Goal: Complete application form

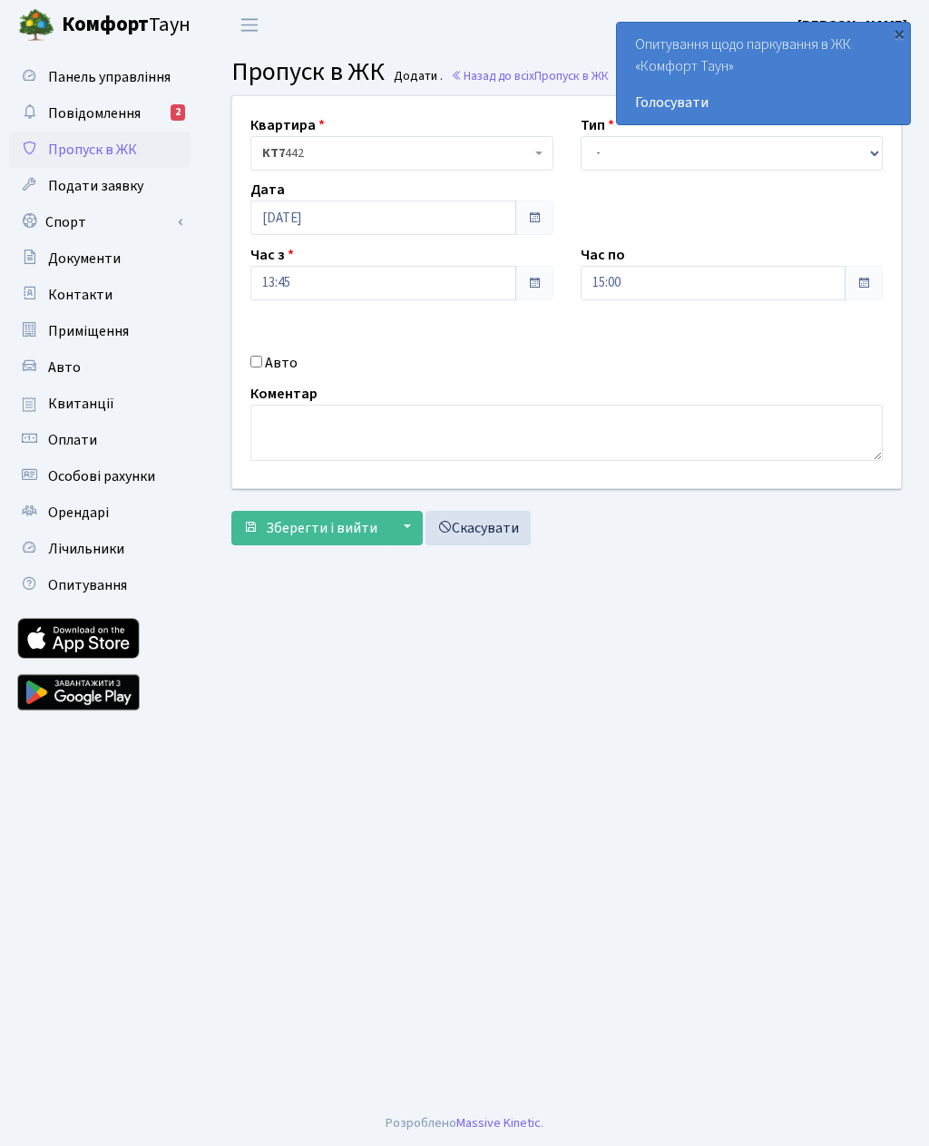
select select "3"
click at [609, 280] on input "15:00" at bounding box center [714, 283] width 266 height 34
click at [624, 334] on icon at bounding box center [630, 345] width 49 height 49
click at [623, 332] on icon at bounding box center [630, 345] width 49 height 49
click at [621, 339] on icon at bounding box center [630, 345] width 49 height 49
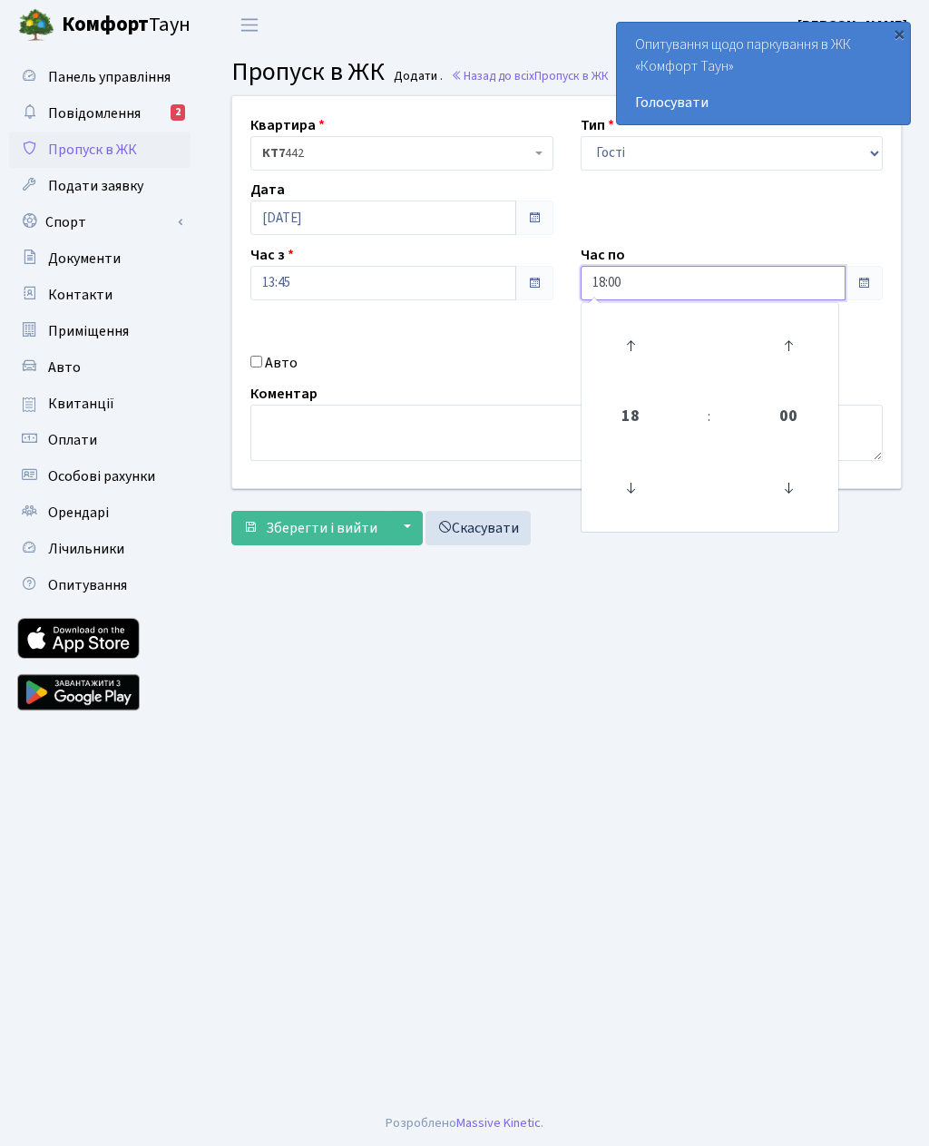
click at [625, 336] on icon at bounding box center [630, 345] width 49 height 49
click at [625, 335] on icon at bounding box center [630, 345] width 49 height 49
type input "20:00"
click at [254, 356] on input "Авто" at bounding box center [257, 362] width 12 height 12
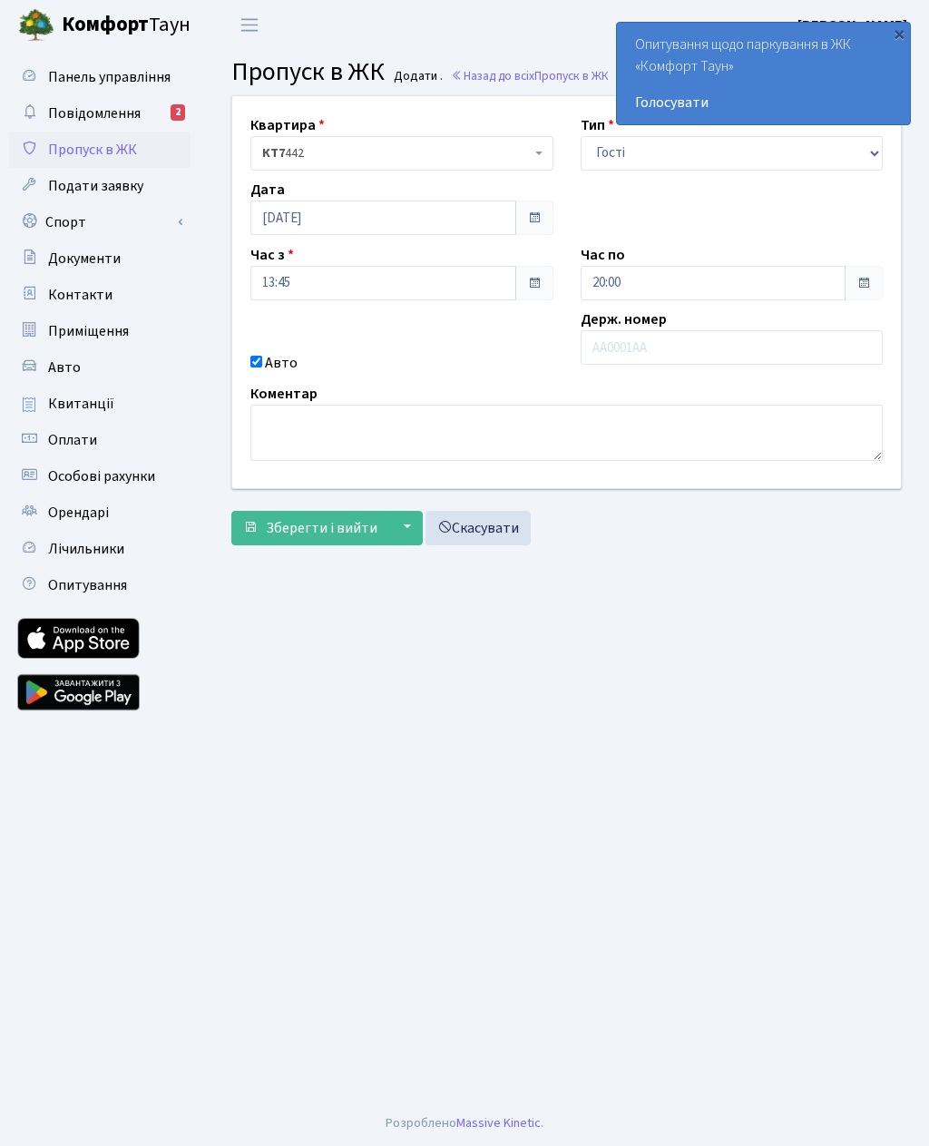
click at [254, 363] on input "Авто" at bounding box center [257, 362] width 12 height 12
checkbox input "false"
click at [288, 425] on textarea at bounding box center [567, 433] width 633 height 56
type textarea "Для госте и доставки"
click at [329, 704] on main "Admin Пропуск в ЖК Додати Пропуск в ЖК Додати . Назад до всіх Пропуск в ЖК Квар…" at bounding box center [566, 575] width 725 height 1051
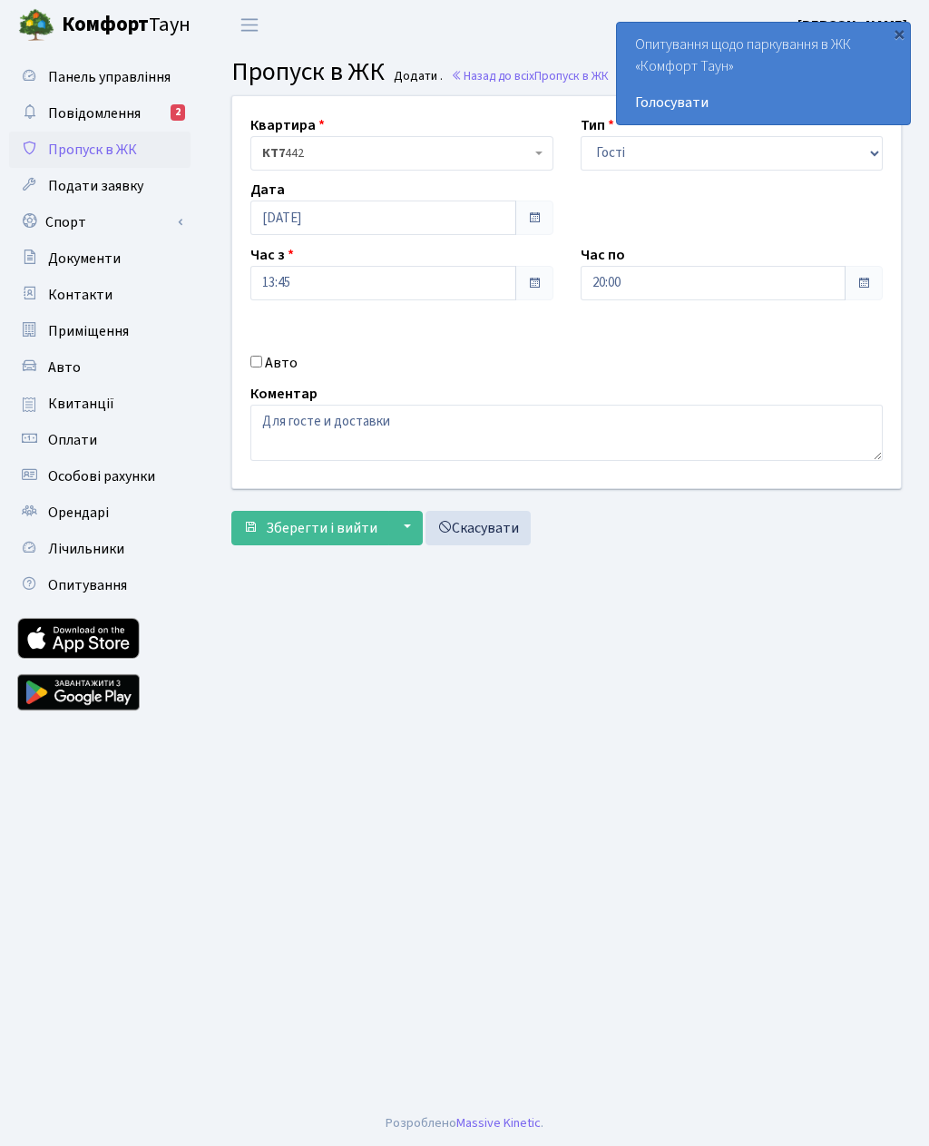
click at [280, 539] on button "Зберегти і вийти" at bounding box center [310, 528] width 158 height 34
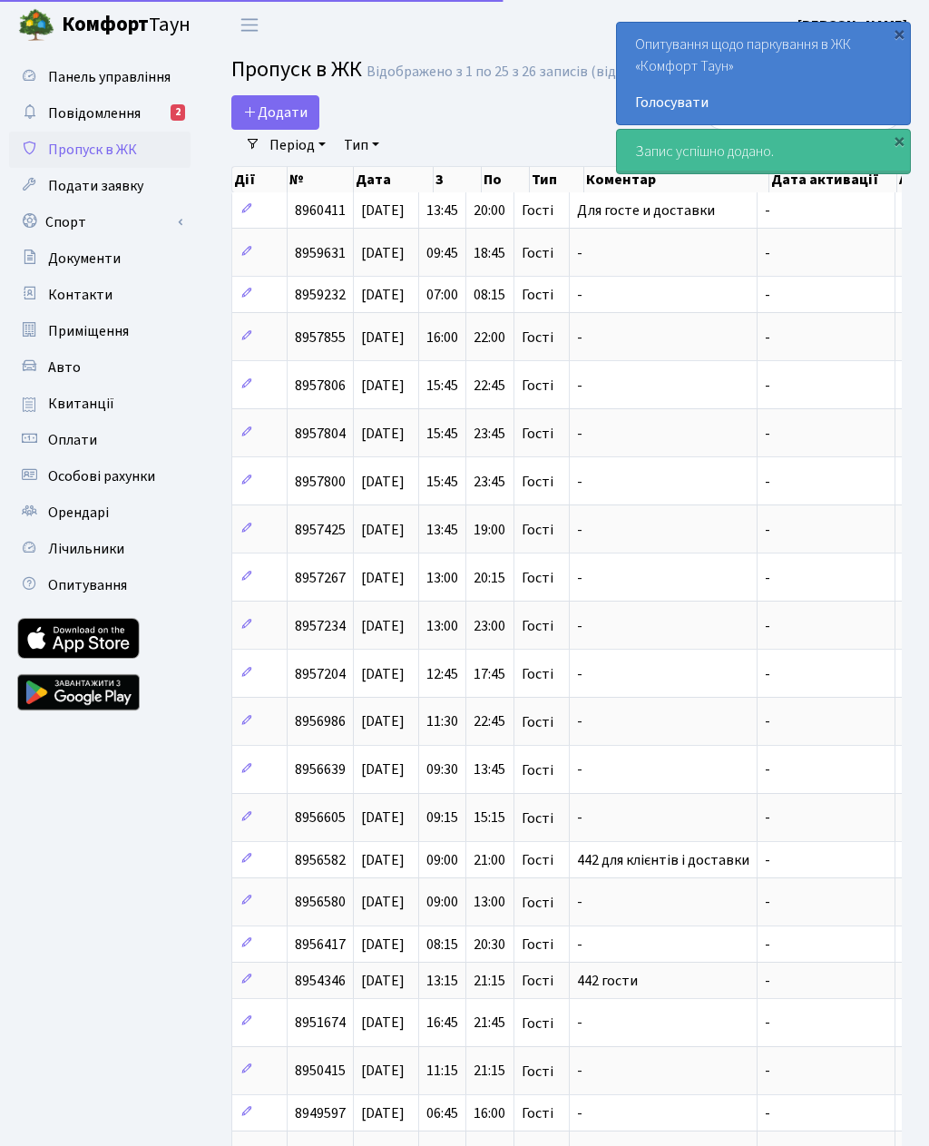
select select "25"
